Goal: Task Accomplishment & Management: Manage account settings

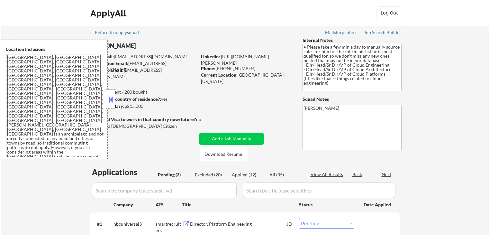
select select ""pending""
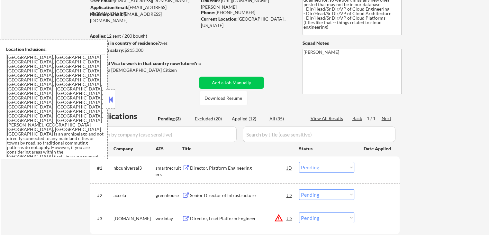
scroll to position [97, 0]
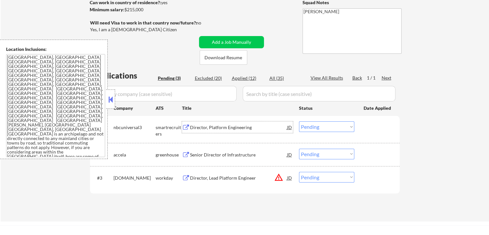
click at [193, 125] on div "Director, Platform Engineering" at bounding box center [238, 127] width 97 height 6
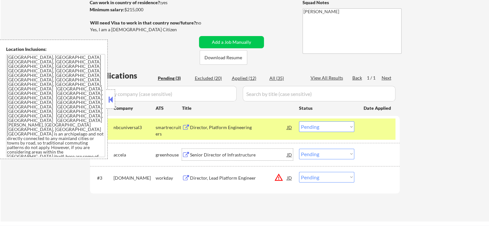
click at [212, 160] on div "Senior Director of Infrastructure" at bounding box center [238, 155] width 97 height 12
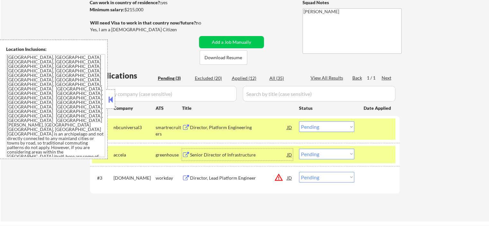
click at [215, 175] on div "Director, Lead Platform Engineer" at bounding box center [238, 178] width 97 height 6
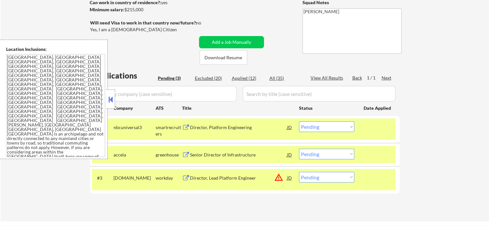
click at [113, 99] on button at bounding box center [110, 100] width 7 height 10
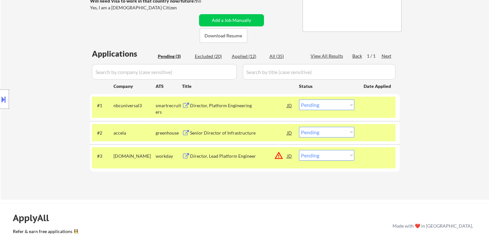
scroll to position [161, 0]
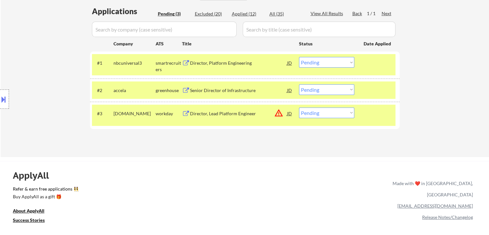
click at [312, 89] on select "Choose an option... Pending Applied Excluded (Questions) Excluded (Expired) Exc…" at bounding box center [326, 89] width 55 height 11
click at [299, 84] on select "Choose an option... Pending Applied Excluded (Questions) Excluded (Expired) Exc…" at bounding box center [326, 89] width 55 height 11
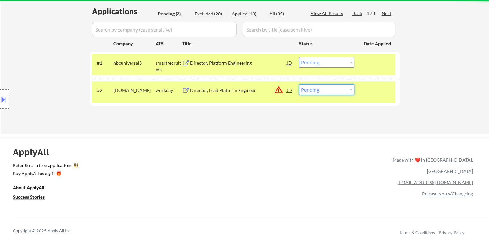
click at [327, 84] on select "Choose an option... Pending Applied Excluded (Questions) Excluded (Expired) Exc…" at bounding box center [326, 89] width 55 height 11
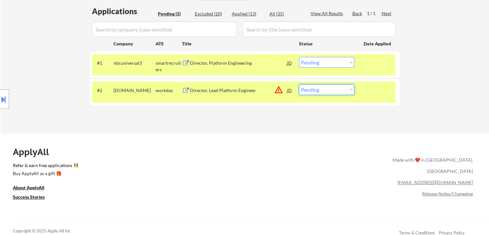
select select ""excluded__salary_""
click at [299, 84] on select "Choose an option... Pending Applied Excluded (Questions) Excluded (Expired) Exc…" at bounding box center [326, 89] width 55 height 11
click at [269, 152] on div "ApplyAll Refer & earn free applications 👯‍♀️ Buy ApplyAll as a gift 🎁 About App…" at bounding box center [244, 193] width 489 height 102
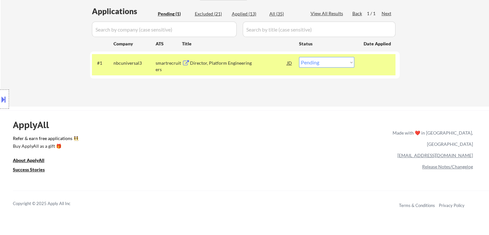
drag, startPoint x: 314, startPoint y: 63, endPoint x: 317, endPoint y: 66, distance: 4.3
click at [314, 63] on select "Choose an option... Pending Applied Excluded (Questions) Excluded (Expired) Exc…" at bounding box center [326, 62] width 55 height 11
select select ""applied""
click at [299, 57] on select "Choose an option... Pending Applied Excluded (Questions) Excluded (Expired) Exc…" at bounding box center [326, 62] width 55 height 11
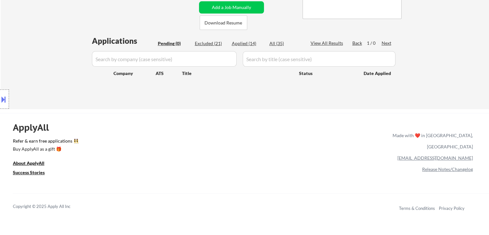
scroll to position [97, 0]
